Goal: Transaction & Acquisition: Purchase product/service

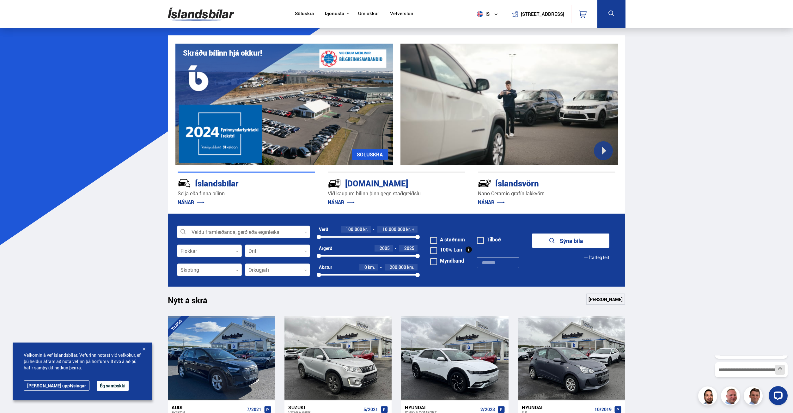
click at [304, 14] on link "Söluskrá" at bounding box center [304, 14] width 19 height 7
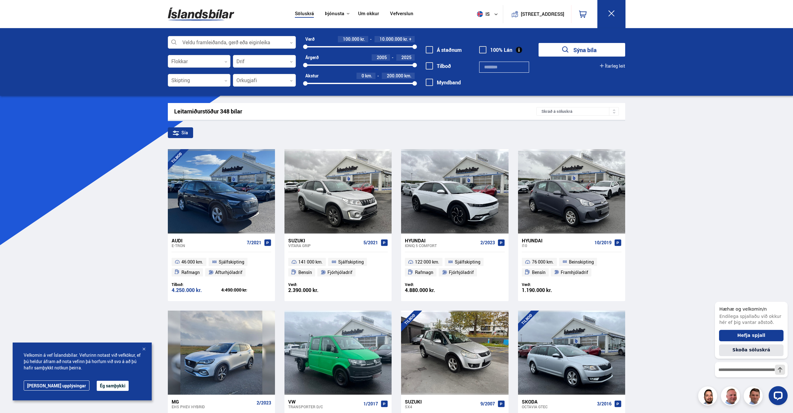
click at [97, 387] on button "Ég samþykki" at bounding box center [113, 386] width 32 height 10
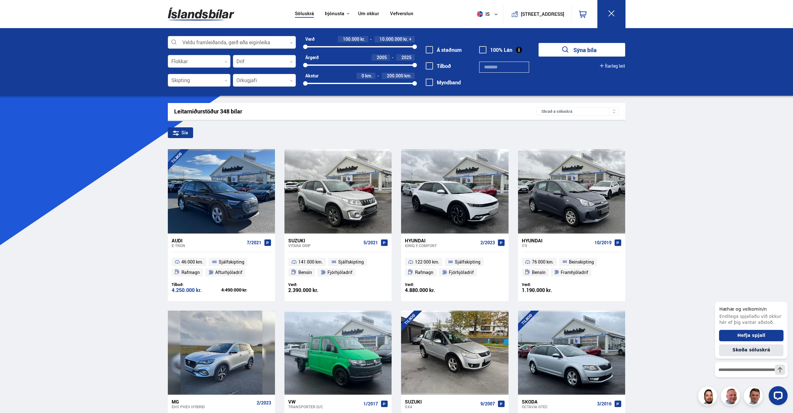
click at [292, 62] on icon at bounding box center [291, 61] width 3 height 3
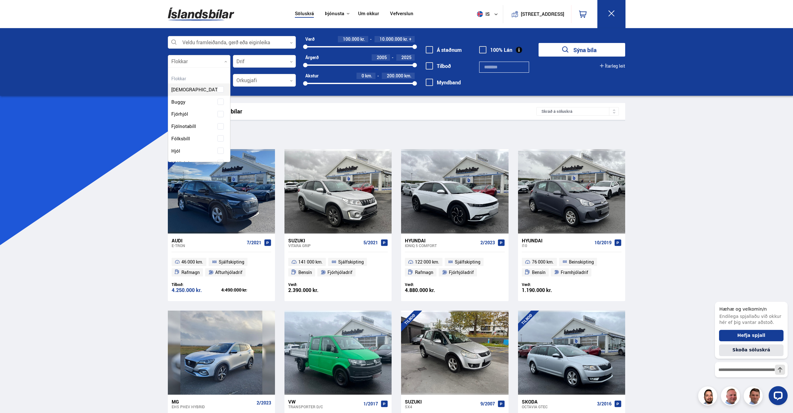
click at [225, 61] on icon at bounding box center [225, 61] width 3 height 3
click at [186, 139] on div "Beislisvagn Buggy Fjórhjól Fjölnotabíll Fólksbíll Hjól Hjólhýsi Húsbíll [PERSON…" at bounding box center [199, 195] width 62 height 242
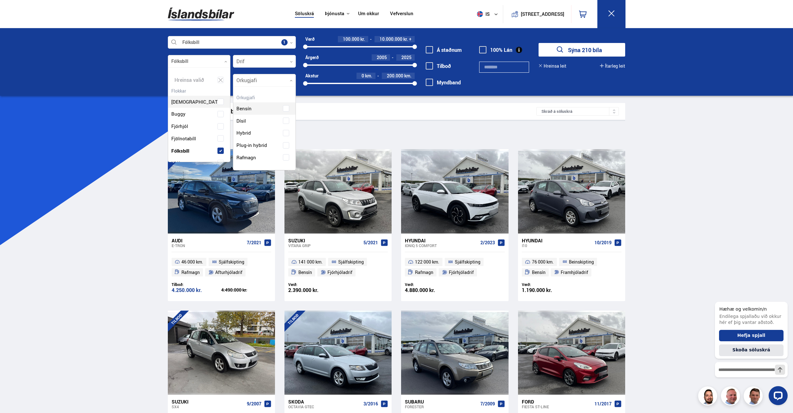
click at [259, 77] on div at bounding box center [264, 80] width 63 height 13
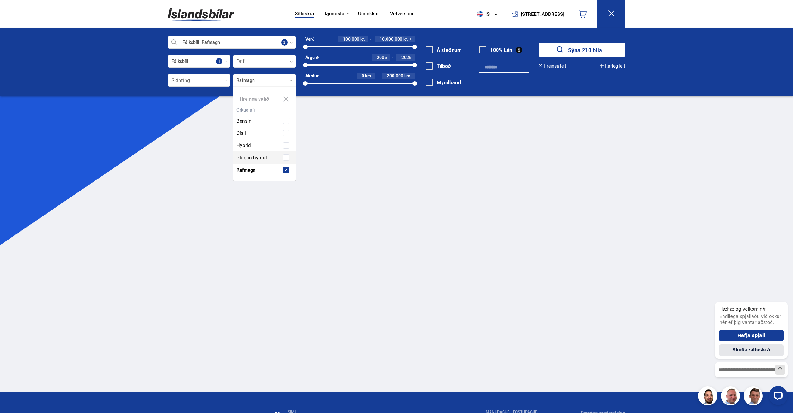
click at [285, 157] on div "Bensín Dísil Hybrid Plug-in hybrid Rafmagn" at bounding box center [264, 140] width 62 height 71
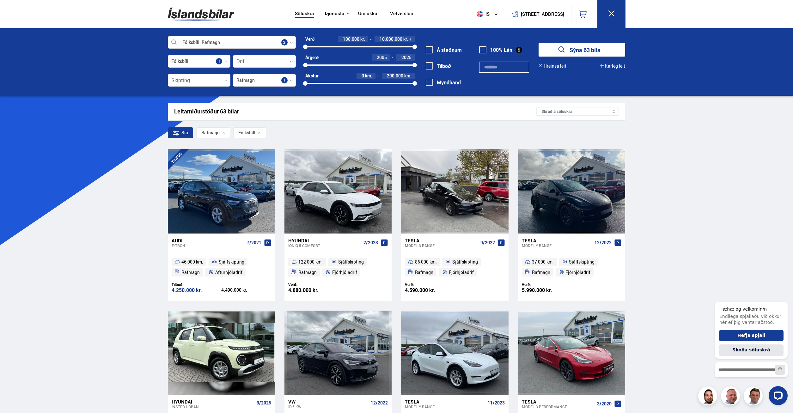
click at [290, 42] on icon at bounding box center [291, 42] width 3 height 3
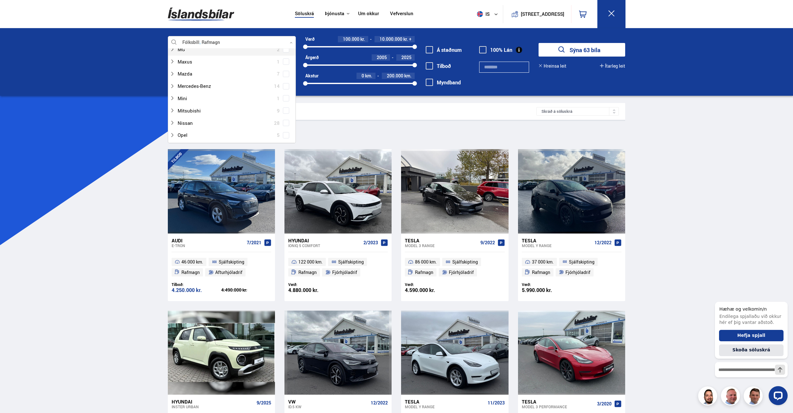
scroll to position [292, 0]
click at [213, 117] on div at bounding box center [226, 116] width 112 height 9
click at [200, 107] on div at bounding box center [238, 106] width 112 height 9
click at [284, 105] on span at bounding box center [286, 107] width 6 height 6
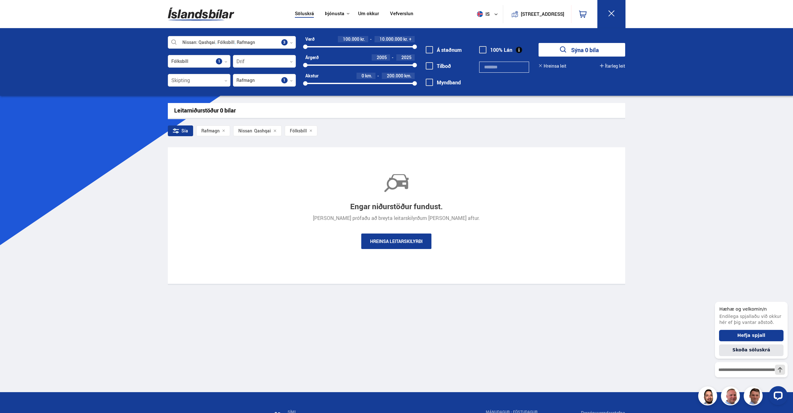
click at [155, 117] on div "Söluskrá Þjónusta Íslandsbílar [DOMAIN_NAME] Íslandsvörn Leiðbeiningar Um okkur…" at bounding box center [396, 250] width 793 height 501
click at [290, 80] on icon at bounding box center [291, 80] width 3 height 3
click at [287, 146] on span at bounding box center [286, 145] width 3 height 3
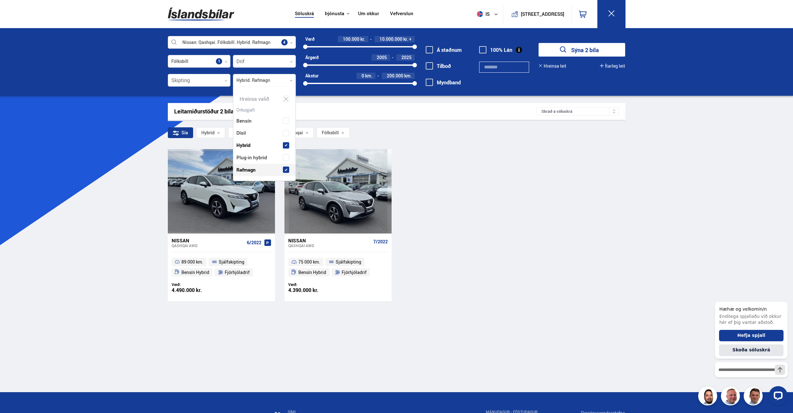
click at [285, 168] on span at bounding box center [286, 169] width 6 height 6
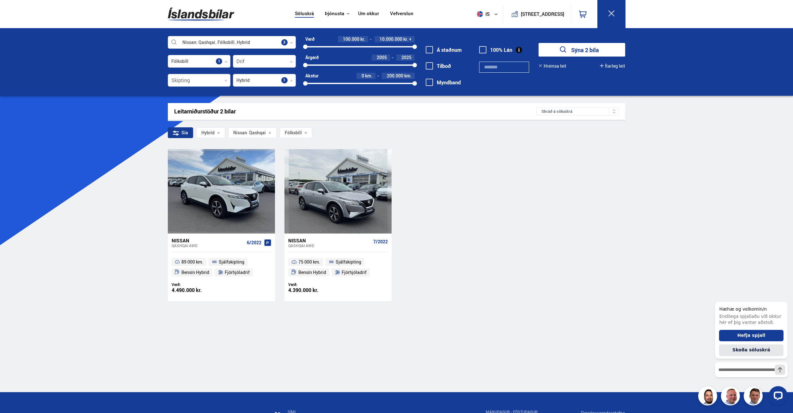
drag, startPoint x: 410, startPoint y: 177, endPoint x: 422, endPoint y: 179, distance: 12.5
click at [422, 179] on div "Nissan Qashqai AWD 6/2022 89 000 km. Sjálfskipting Bensín Hybrid Fjórhjóladrif …" at bounding box center [396, 225] width 457 height 152
click at [181, 241] on div "Nissan" at bounding box center [208, 241] width 73 height 6
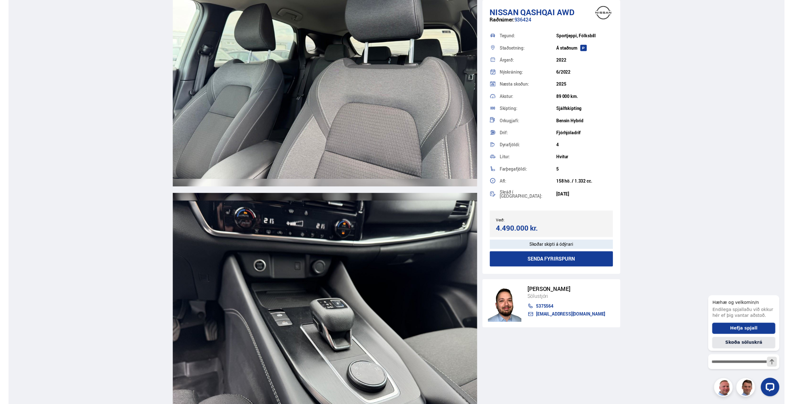
scroll to position [3834, 0]
